Goal: Check status

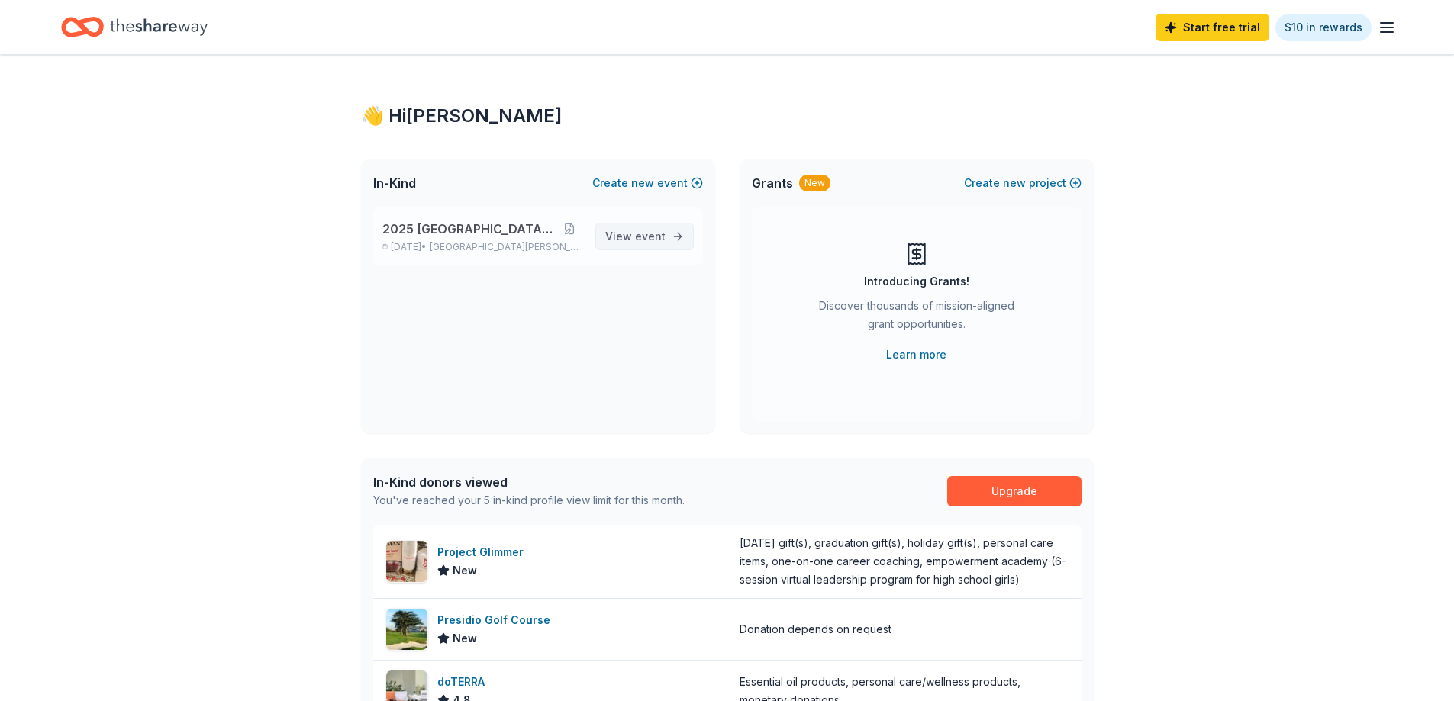
click at [640, 241] on span "event" at bounding box center [650, 236] width 31 height 13
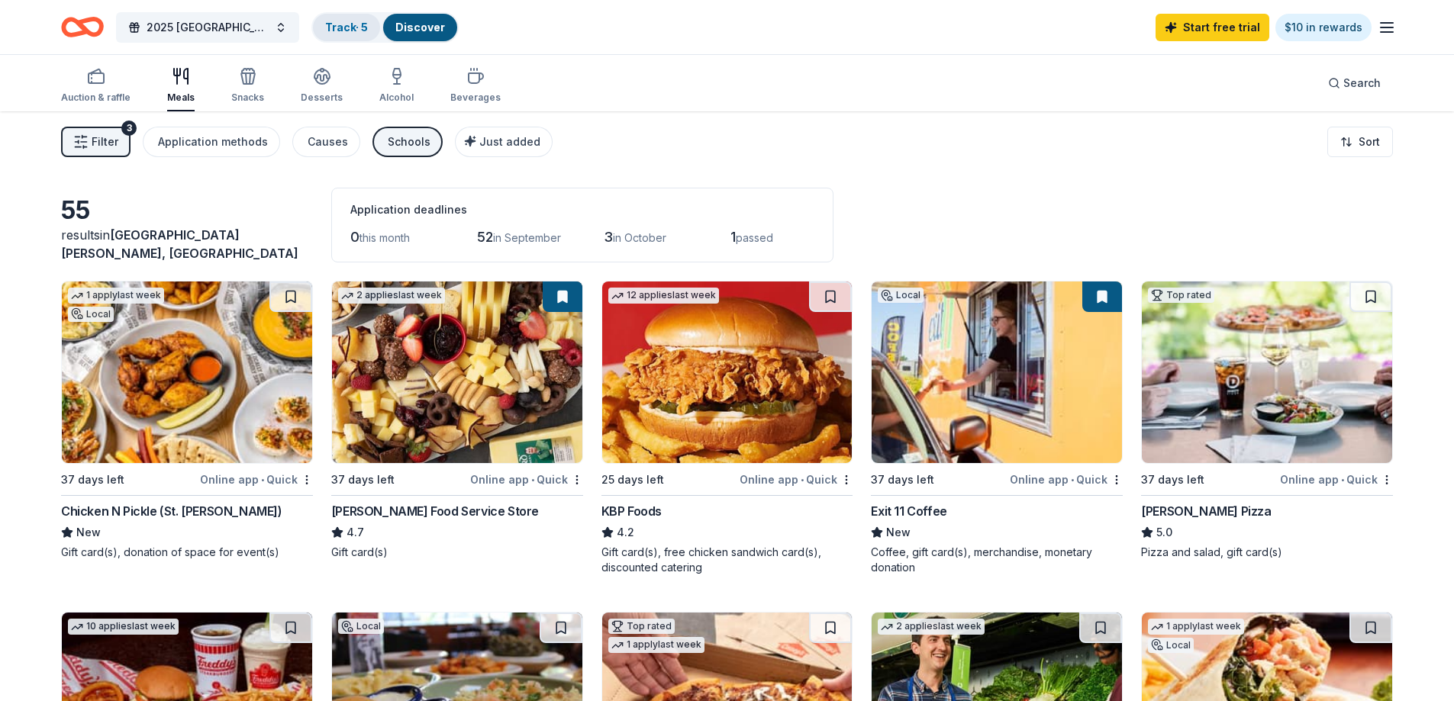
click at [355, 27] on link "Track · 5" at bounding box center [346, 27] width 43 height 13
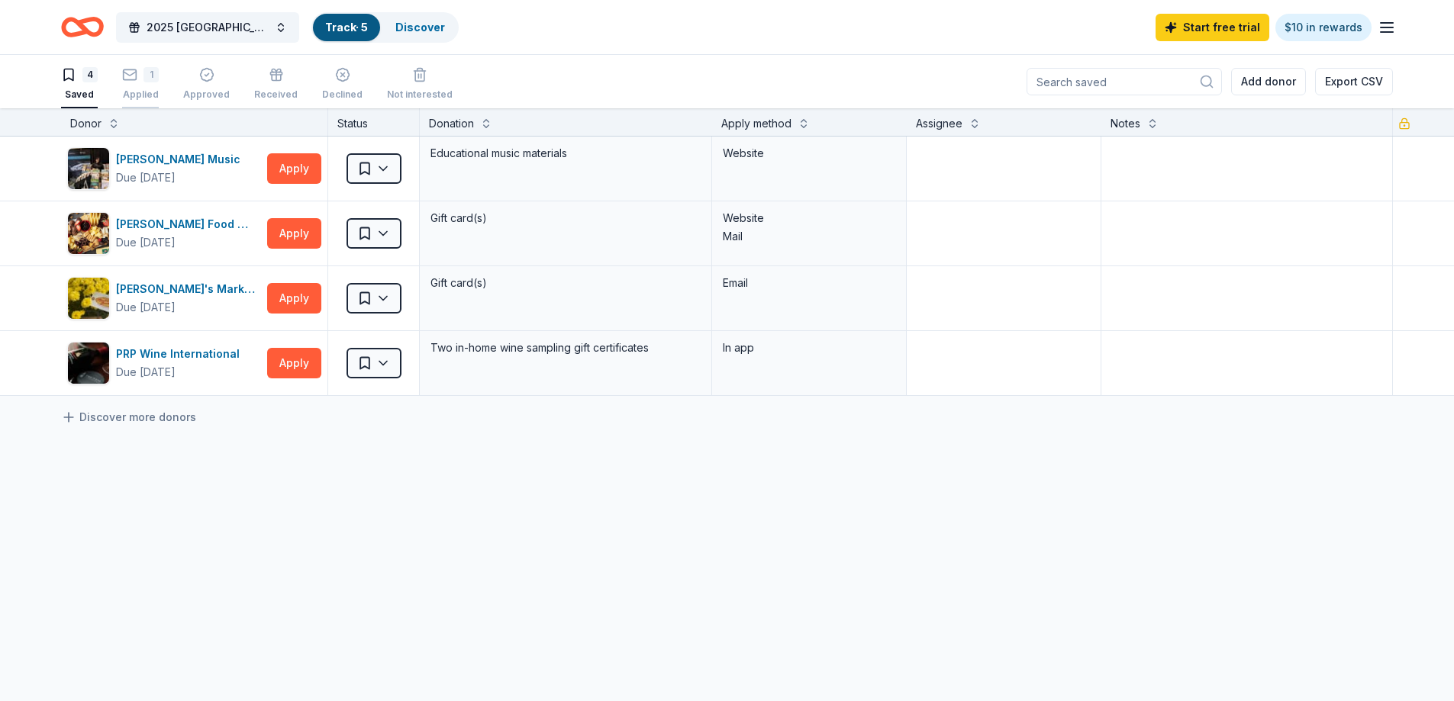
click at [138, 83] on div "1 Applied" at bounding box center [140, 84] width 37 height 34
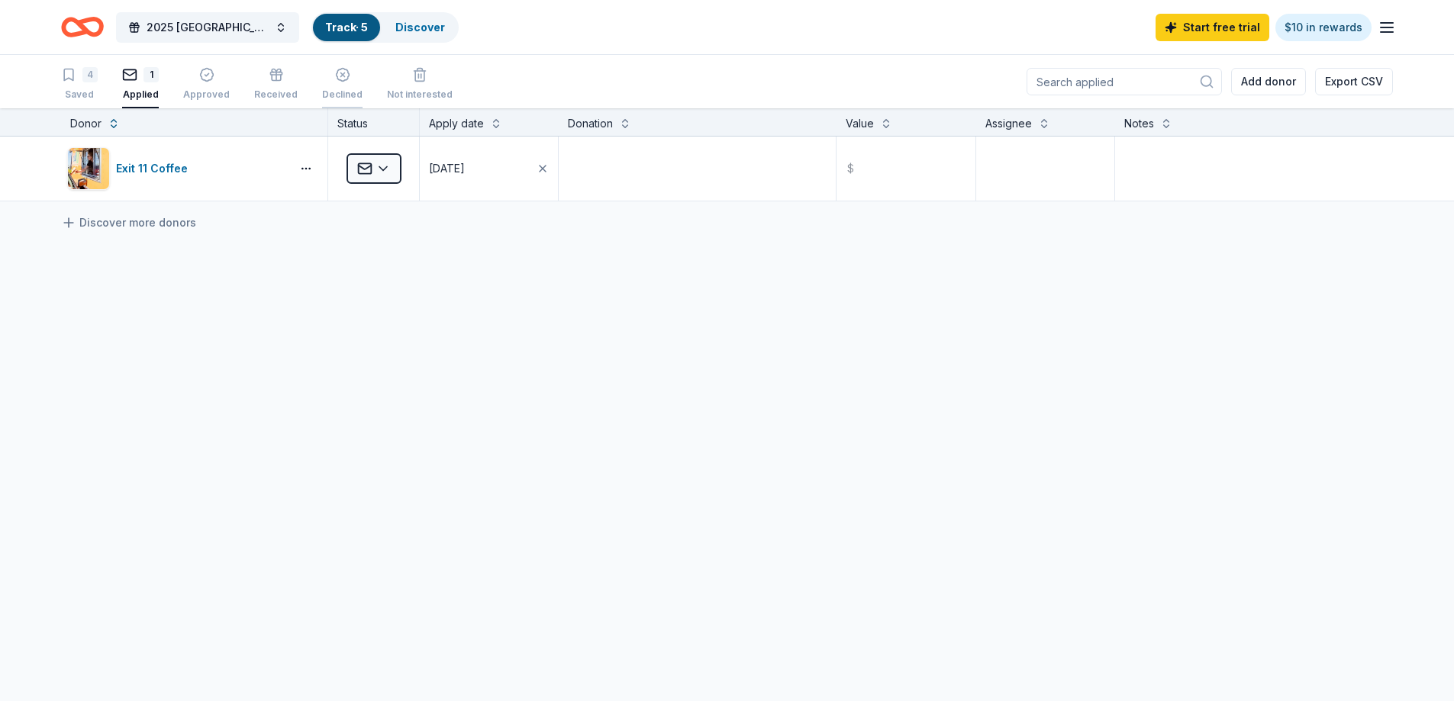
click at [334, 90] on div "Declined" at bounding box center [342, 95] width 40 height 12
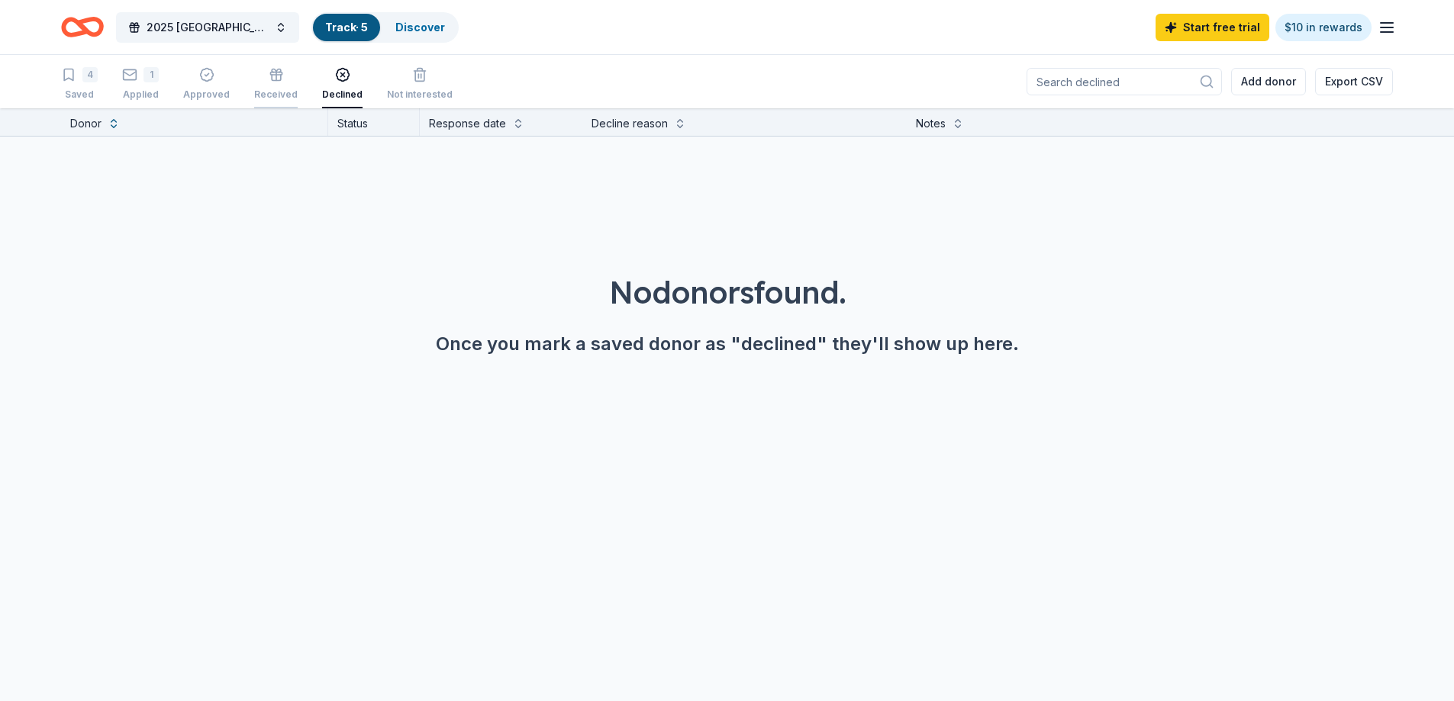
click at [264, 95] on div "Received" at bounding box center [276, 95] width 44 height 12
click at [202, 79] on icon "button" at bounding box center [206, 74] width 15 height 15
click at [137, 82] on div "1 Applied" at bounding box center [140, 84] width 37 height 34
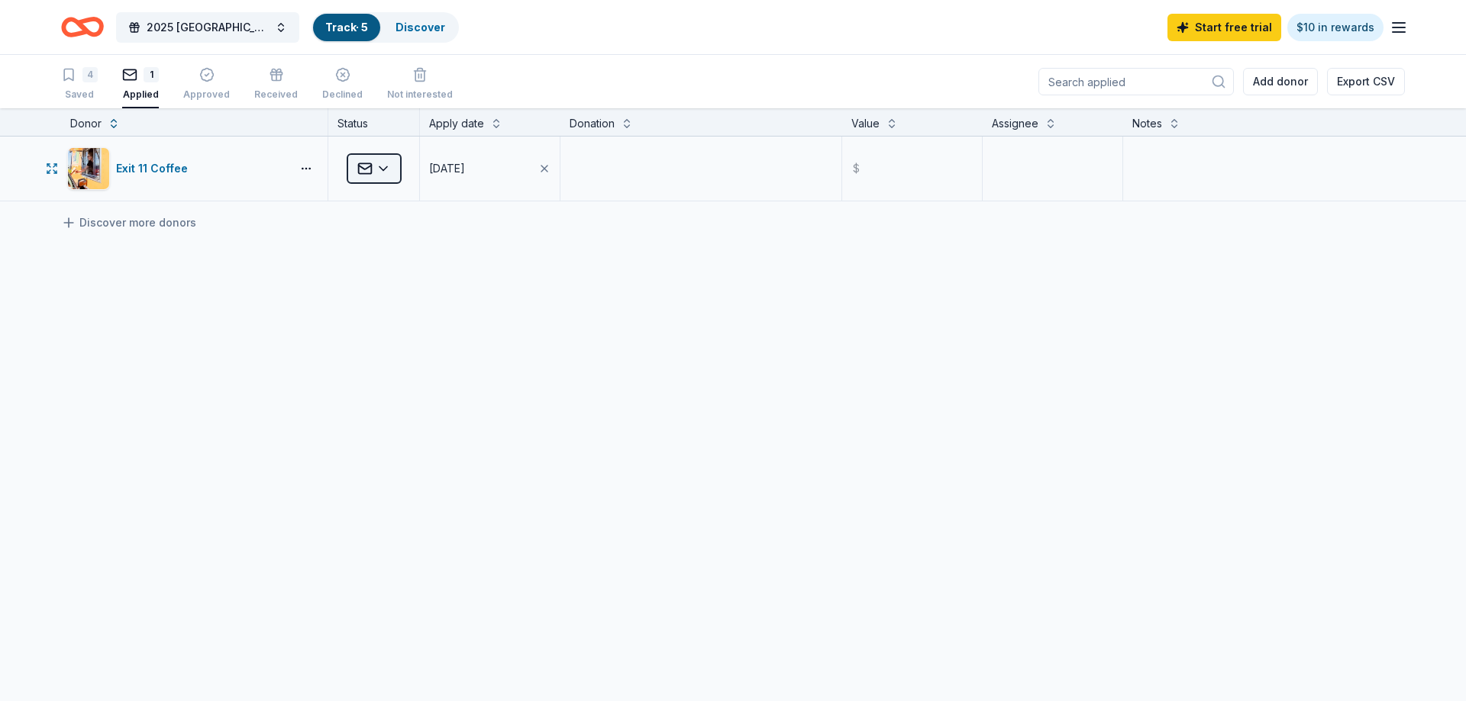
click at [381, 172] on html "2025 [GEOGRAPHIC_DATA] Gala Track · 5 Discover Start free trial $10 in rewards …" at bounding box center [733, 350] width 1466 height 701
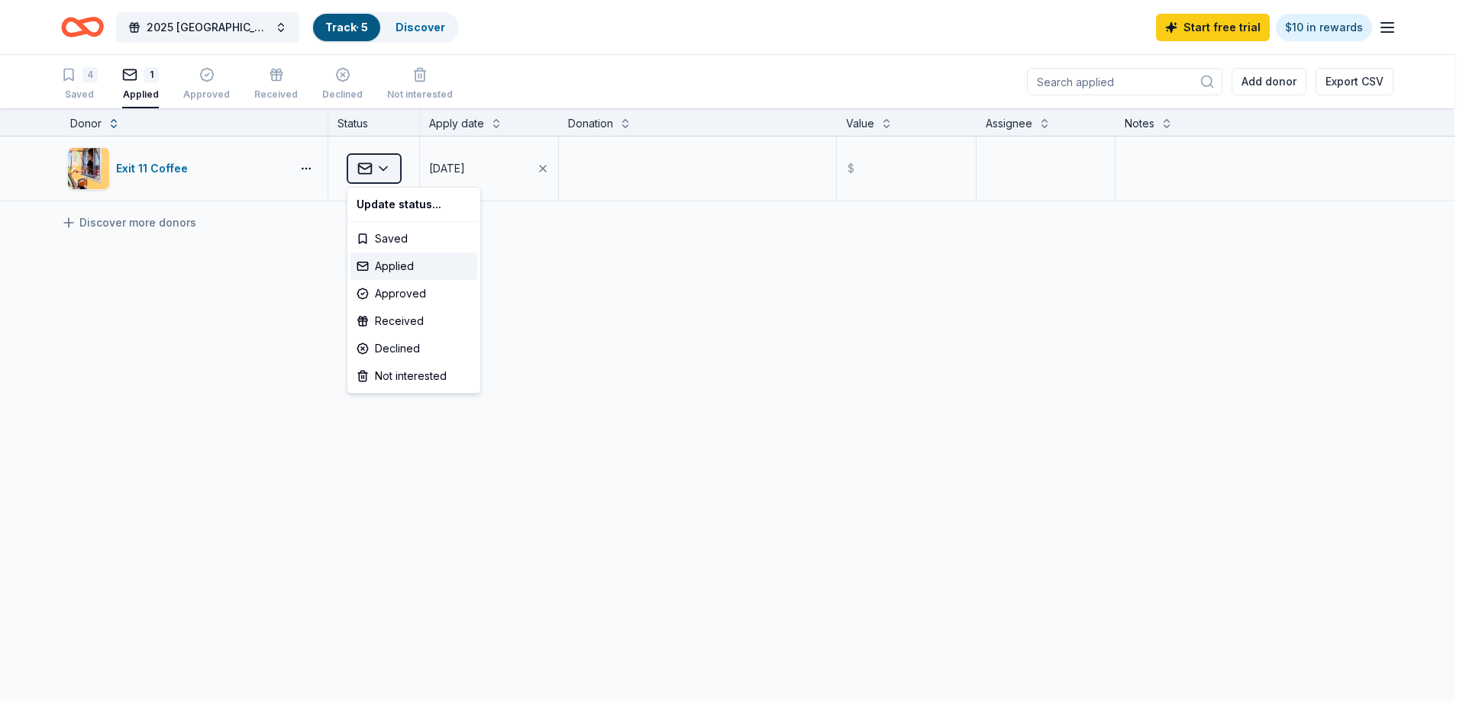
click at [381, 172] on html "2025 [GEOGRAPHIC_DATA] Gala Track · 5 Discover Start free trial $10 in rewards …" at bounding box center [733, 350] width 1466 height 701
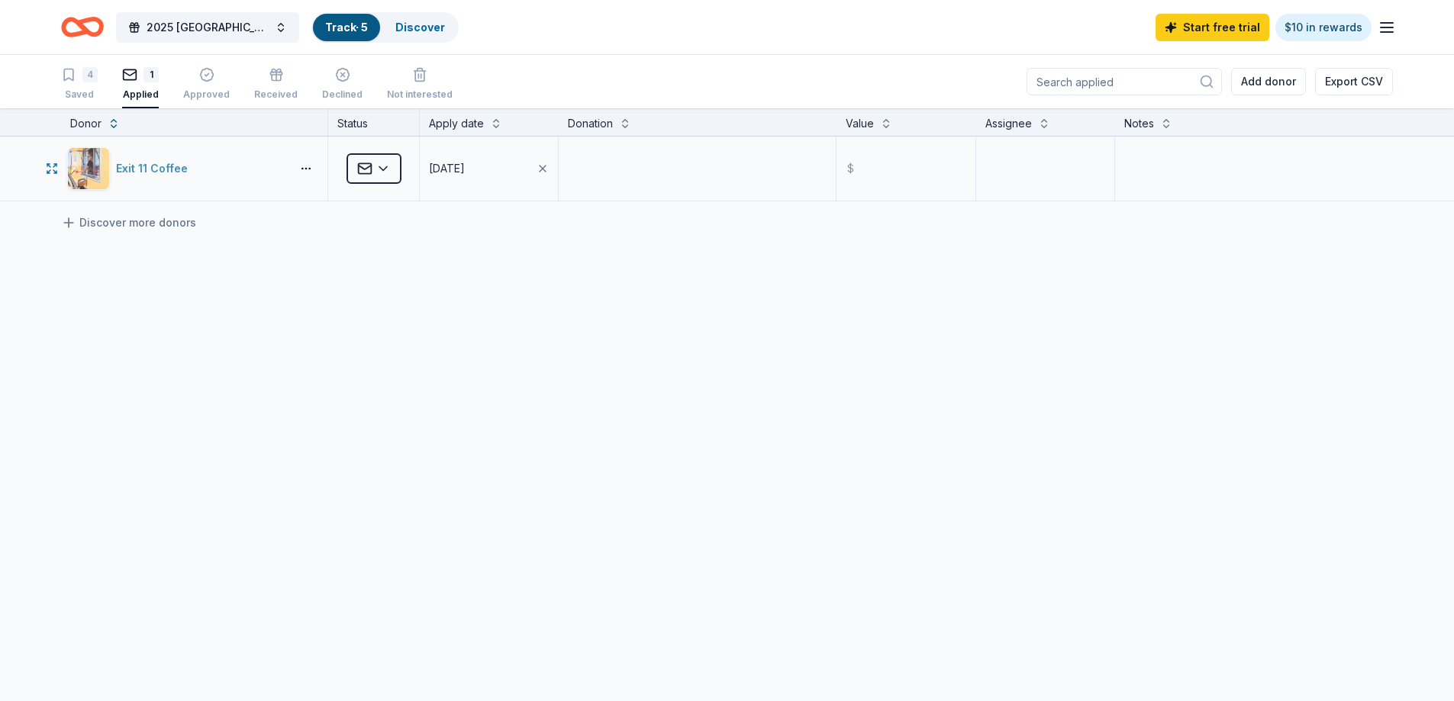
click at [156, 167] on div "Exit 11 Coffee" at bounding box center [155, 169] width 78 height 18
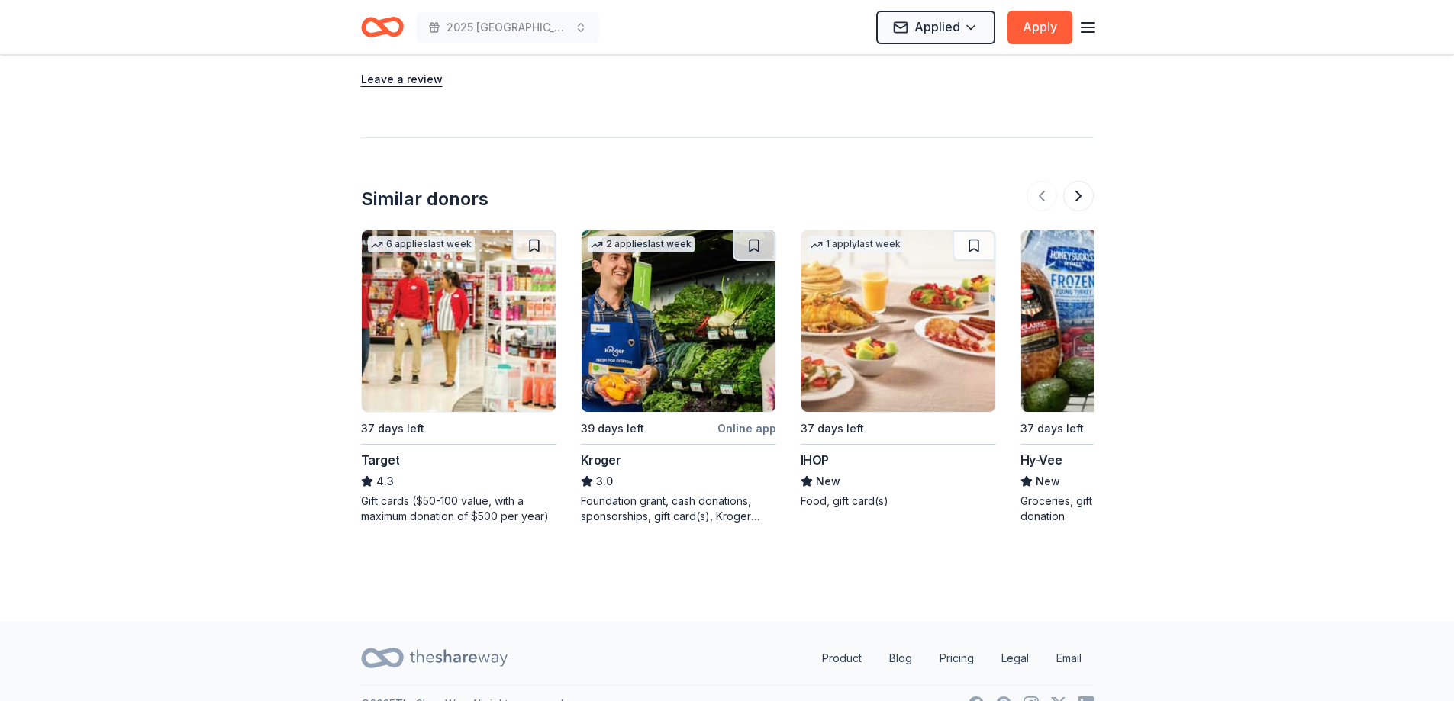
scroll to position [1347, 0]
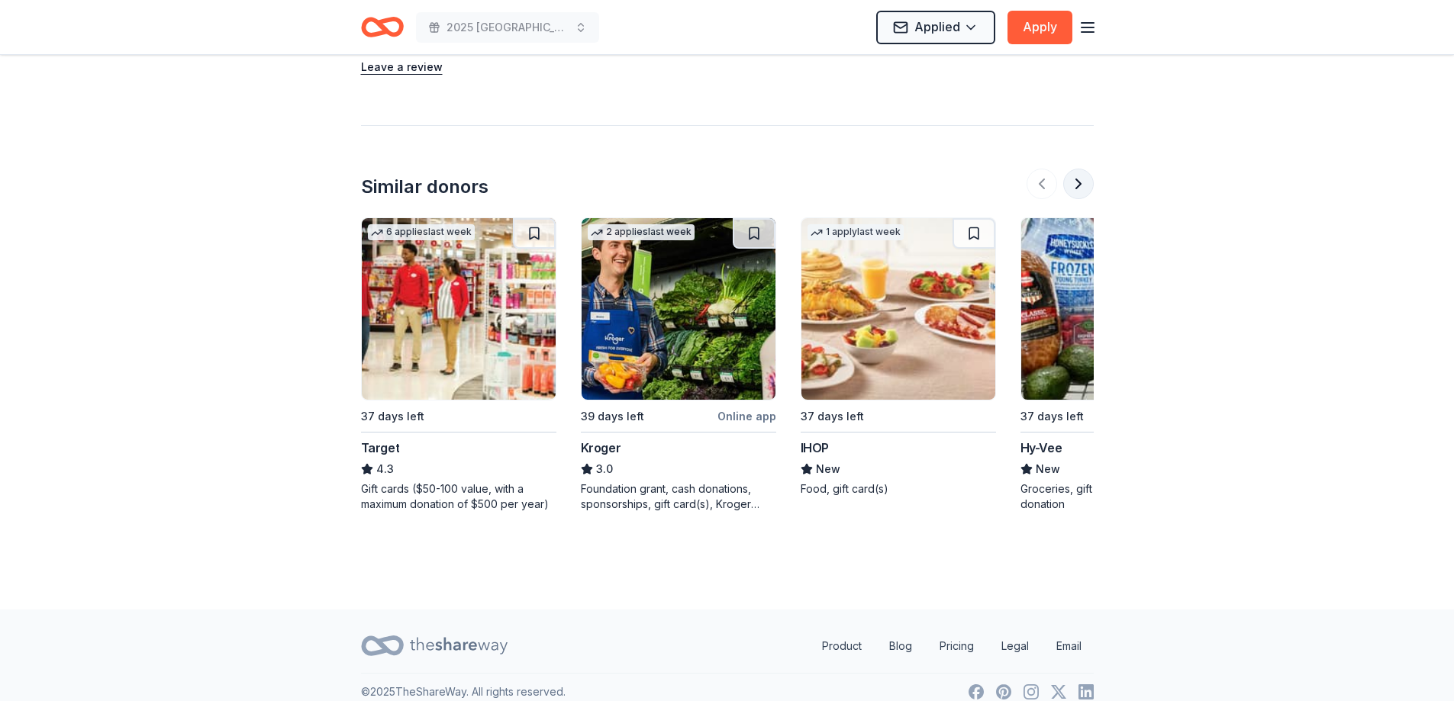
click at [1080, 169] on button at bounding box center [1078, 184] width 31 height 31
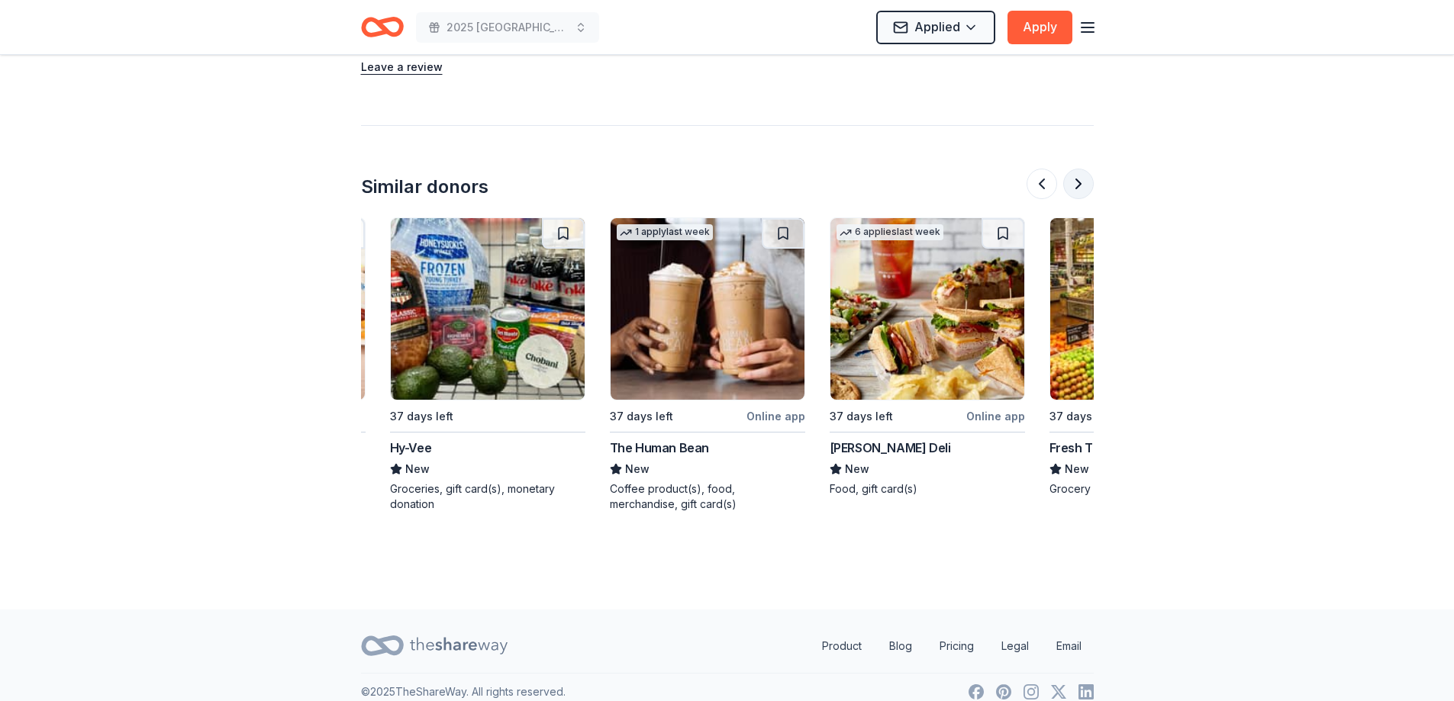
scroll to position [0, 660]
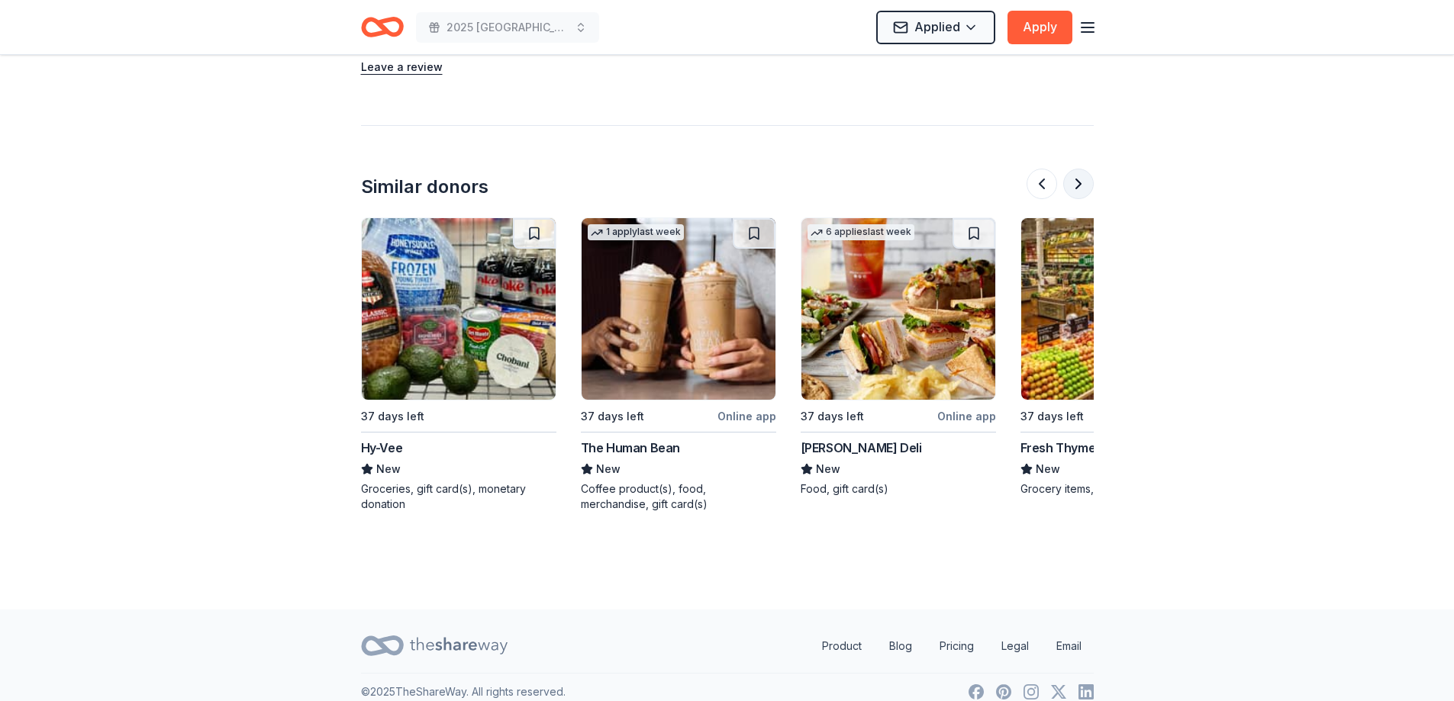
click at [1080, 169] on button at bounding box center [1078, 184] width 31 height 31
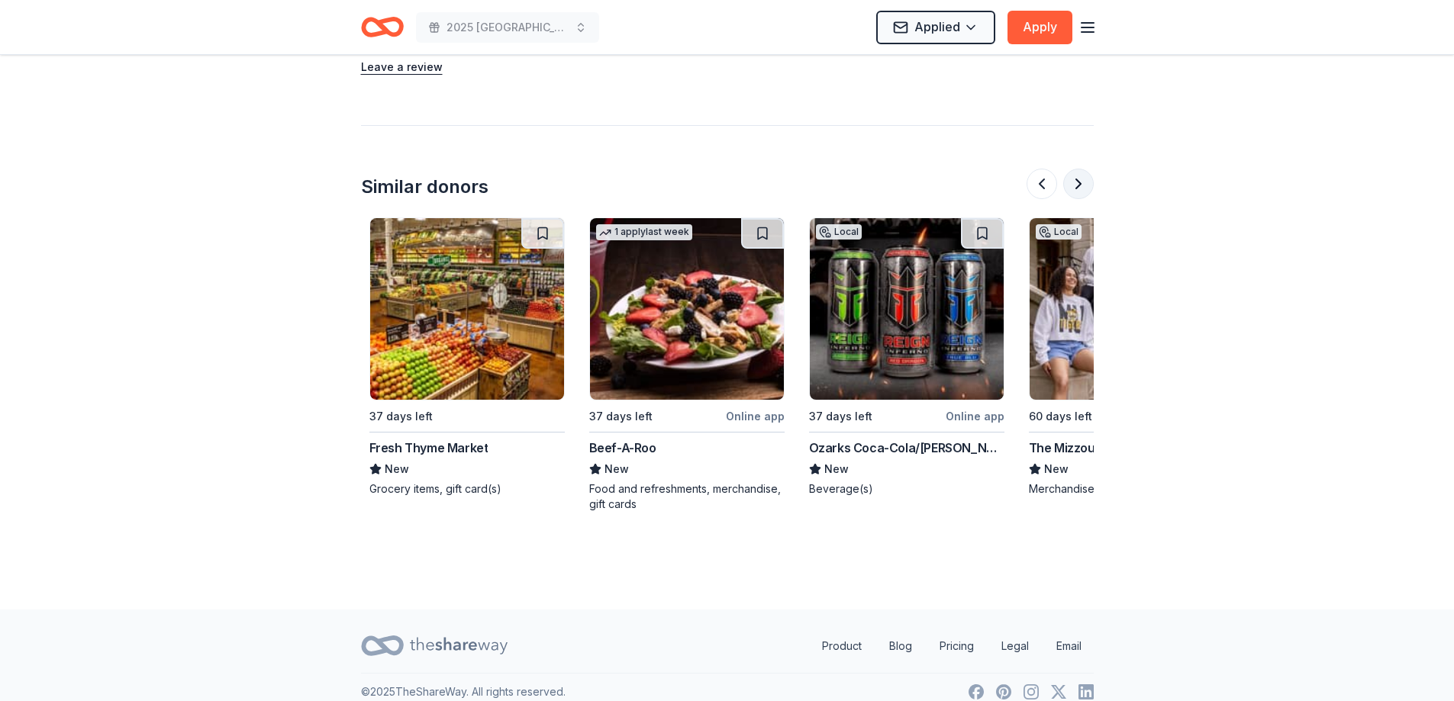
scroll to position [0, 1319]
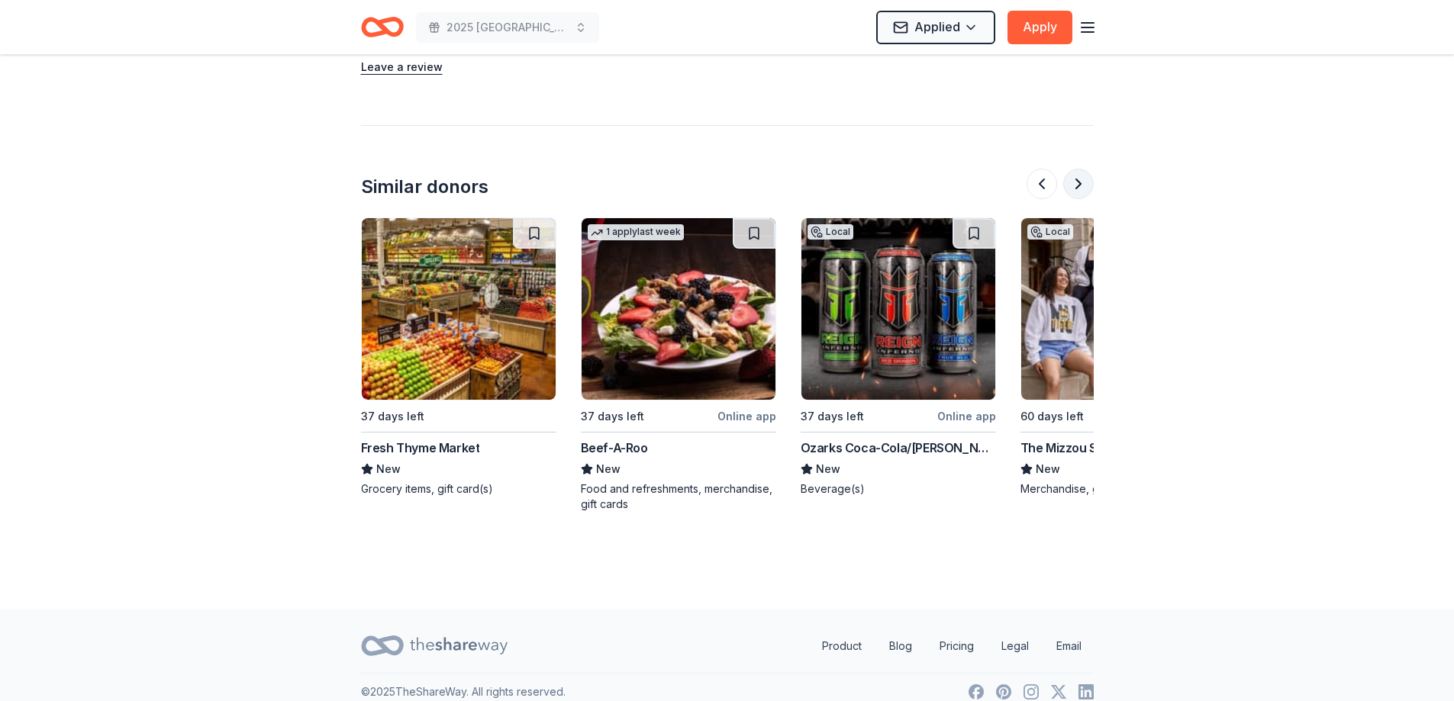
click at [1080, 169] on button at bounding box center [1078, 184] width 31 height 31
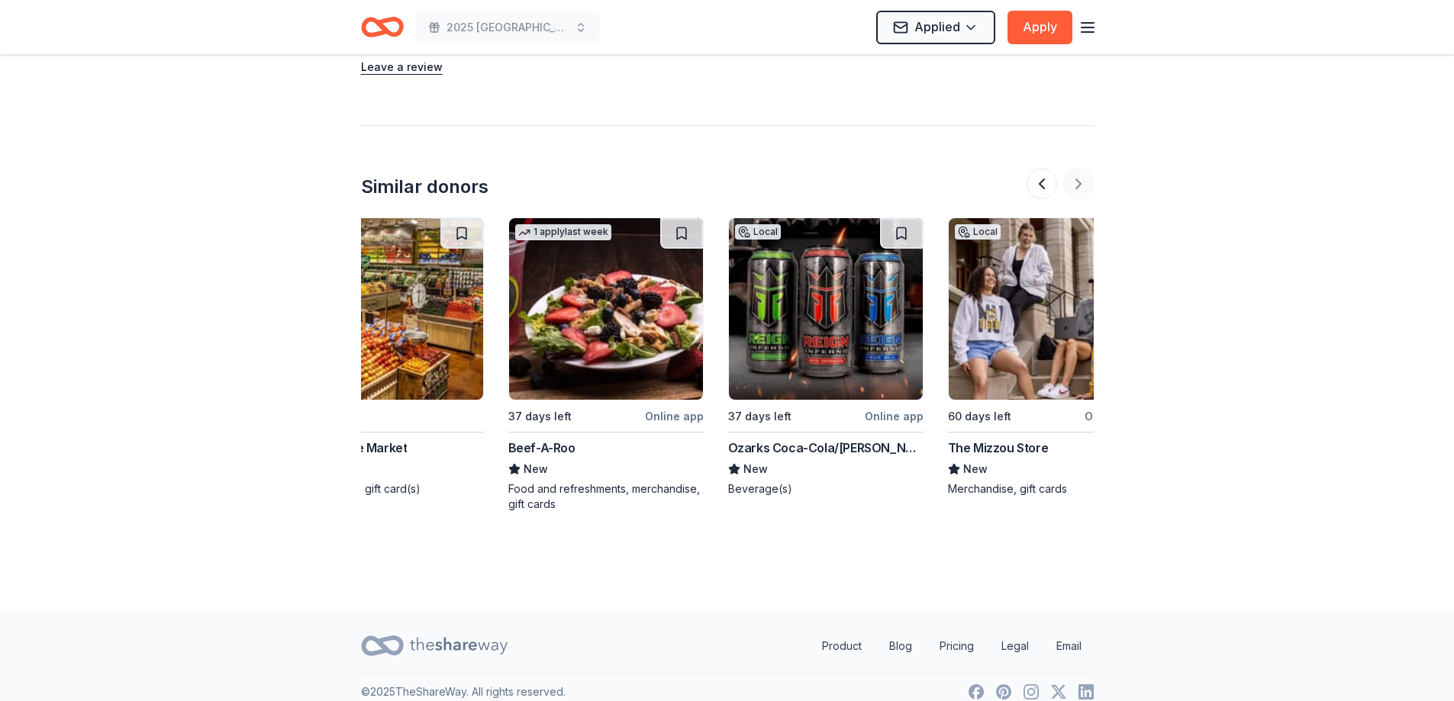
scroll to position [0, 1441]
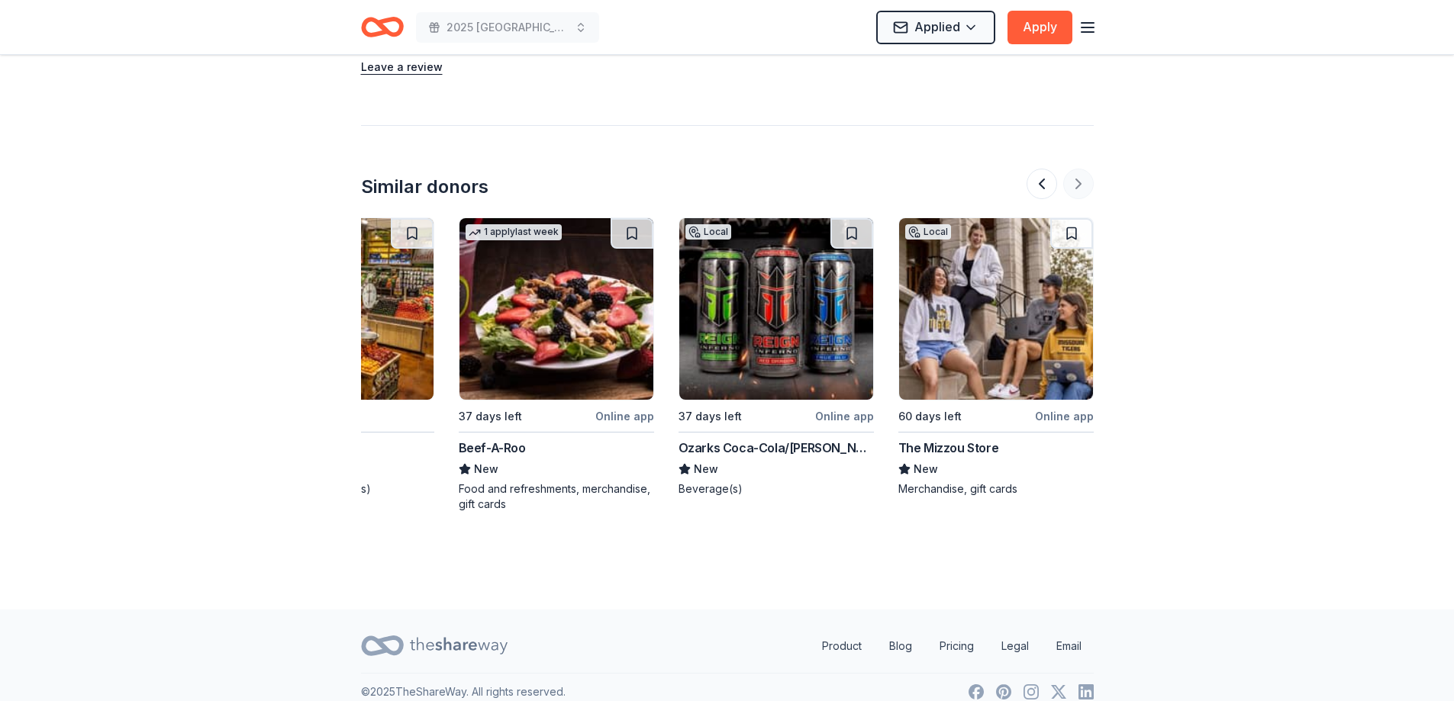
click at [1080, 169] on div at bounding box center [1060, 184] width 67 height 31
